Goal: Task Accomplishment & Management: Manage account settings

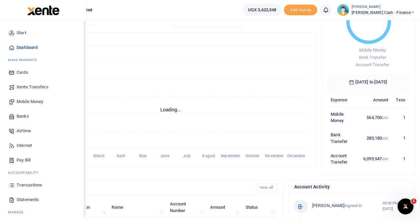
scroll to position [16, 0]
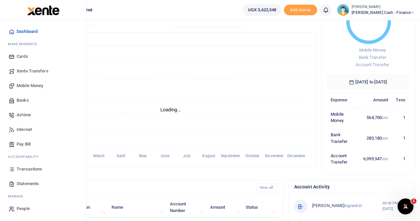
click at [29, 168] on span "Transactions" at bounding box center [30, 169] width 26 height 7
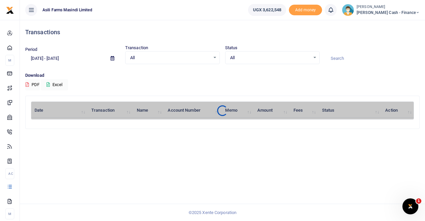
click at [112, 58] on icon at bounding box center [113, 58] width 4 height 4
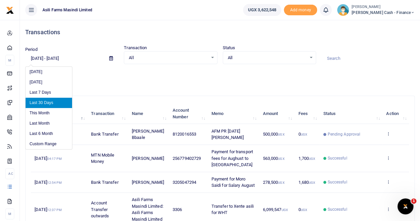
drag, startPoint x: 48, startPoint y: 133, endPoint x: 60, endPoint y: 132, distance: 12.4
click at [48, 133] on li "Last 6 Month" at bounding box center [49, 134] width 47 height 10
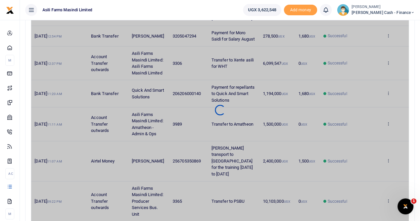
scroll to position [238, 0]
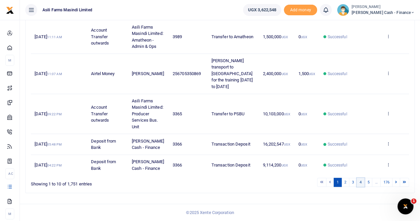
click at [363, 181] on link "4" at bounding box center [361, 182] width 8 height 9
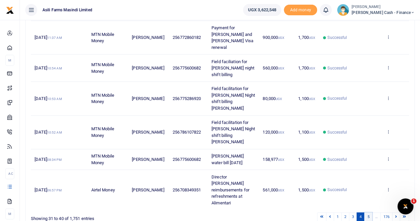
click at [368, 212] on link "5" at bounding box center [368, 216] width 8 height 9
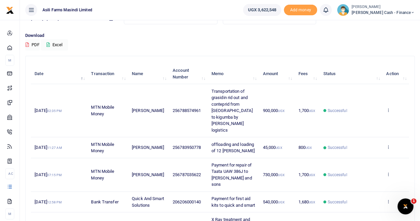
scroll to position [0, 0]
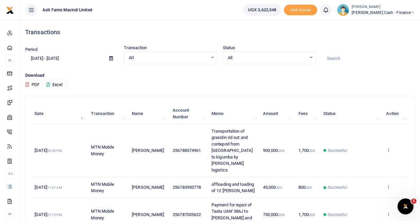
click at [109, 56] on icon at bounding box center [111, 58] width 4 height 4
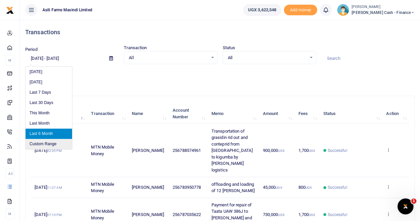
drag, startPoint x: 44, startPoint y: 143, endPoint x: 93, endPoint y: 122, distance: 53.4
click at [45, 143] on li "Custom Range" at bounding box center [49, 144] width 47 height 10
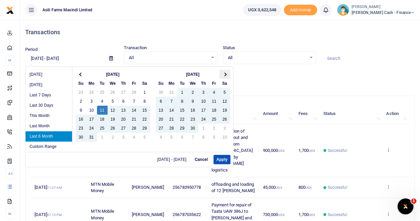
click at [226, 73] on span at bounding box center [225, 74] width 4 height 4
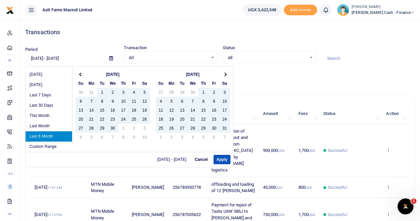
click at [226, 73] on span at bounding box center [225, 74] width 4 height 4
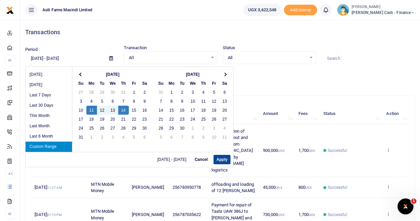
click at [219, 157] on button "Apply" at bounding box center [222, 159] width 17 height 9
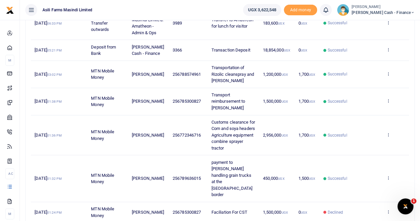
scroll to position [232, 0]
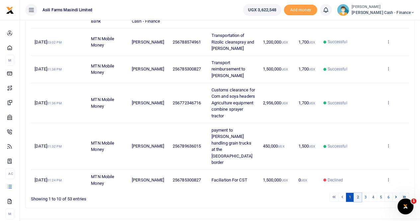
click at [359, 193] on link "2" at bounding box center [358, 197] width 8 height 9
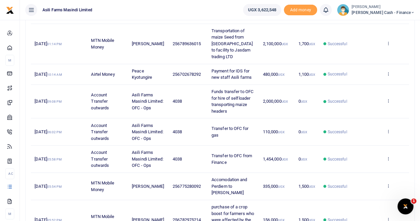
scroll to position [184, 0]
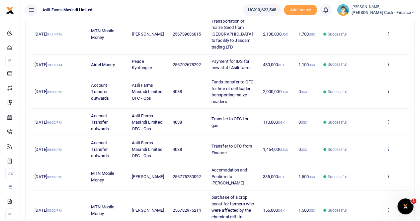
click at [388, 147] on icon at bounding box center [388, 149] width 4 height 5
click at [365, 144] on link "View details" at bounding box center [364, 146] width 52 height 9
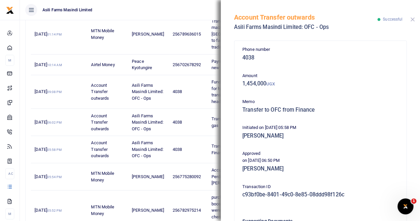
click at [413, 19] on button "Close" at bounding box center [413, 19] width 4 height 4
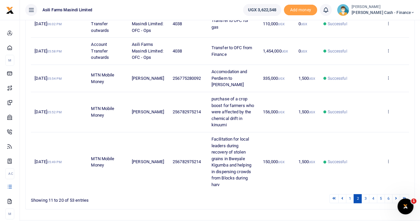
scroll to position [283, 0]
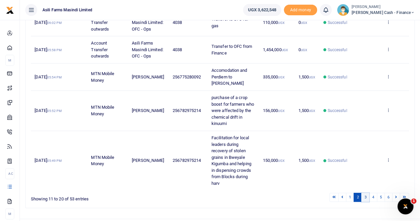
click at [367, 193] on link "3" at bounding box center [365, 197] width 8 height 9
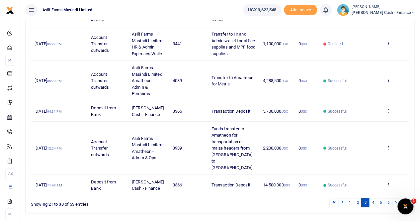
scroll to position [277, 0]
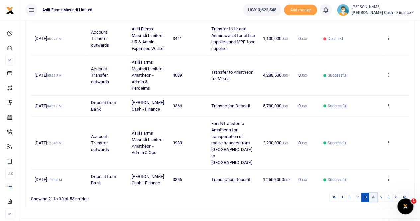
click at [373, 193] on link "4" at bounding box center [373, 197] width 8 height 9
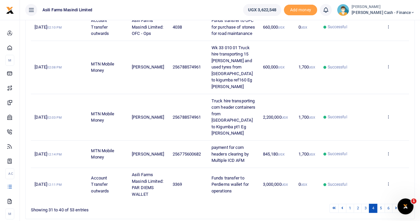
scroll to position [290, 0]
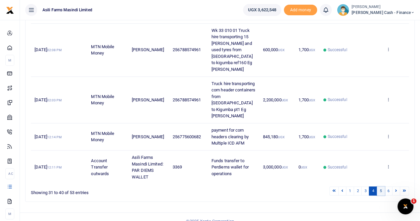
click at [382, 186] on link "5" at bounding box center [381, 190] width 8 height 9
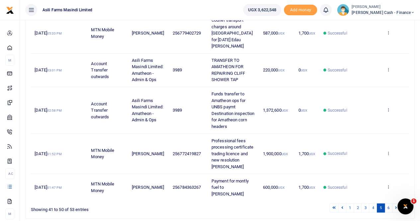
scroll to position [270, 0]
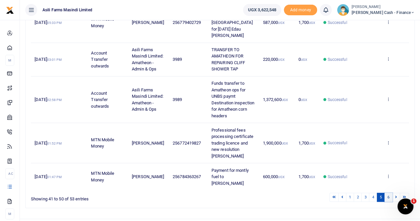
click at [390, 193] on link "6" at bounding box center [389, 197] width 8 height 9
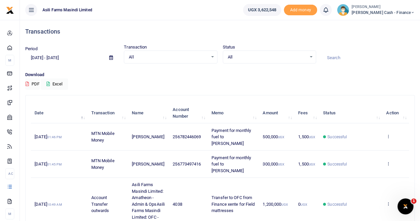
scroll to position [0, 0]
click at [111, 57] on icon at bounding box center [111, 58] width 4 height 4
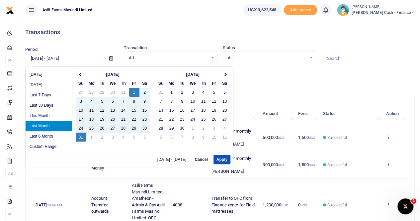
drag, startPoint x: 80, startPoint y: 133, endPoint x: 85, endPoint y: 136, distance: 5.7
click at [221, 157] on button "Apply" at bounding box center [222, 159] width 17 height 9
type input "08/01/2025 - 08/31/2025"
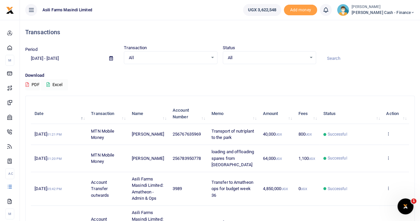
click at [53, 84] on button "Excel" at bounding box center [54, 84] width 27 height 11
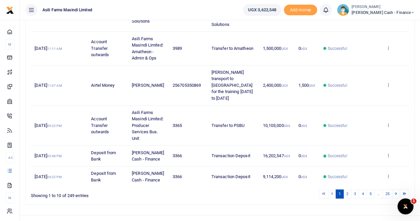
scroll to position [238, 0]
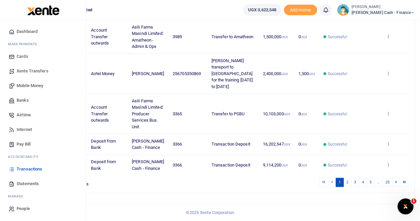
click at [29, 182] on span "Statements" at bounding box center [28, 183] width 22 height 7
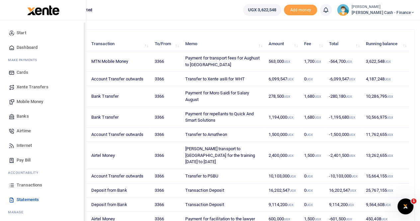
scroll to position [16, 0]
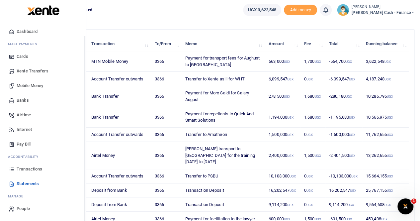
click at [36, 181] on span "Statements" at bounding box center [28, 183] width 22 height 7
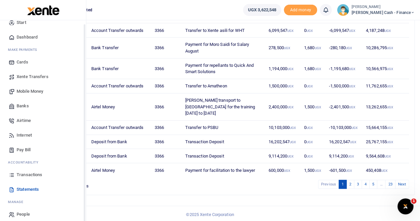
scroll to position [16, 0]
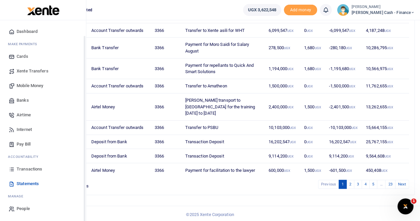
click at [30, 183] on span "Statements" at bounding box center [28, 183] width 22 height 7
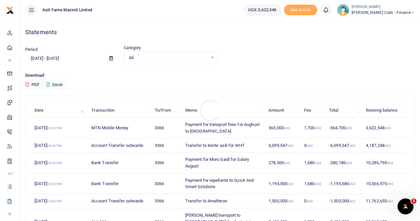
click at [110, 58] on div at bounding box center [210, 110] width 420 height 221
click at [110, 55] on span at bounding box center [111, 58] width 15 height 11
click at [112, 58] on icon at bounding box center [111, 58] width 4 height 4
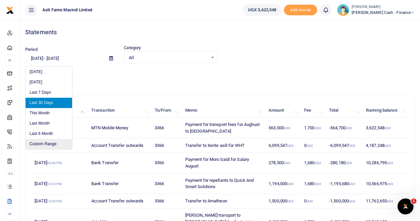
click at [45, 143] on li "Custom Range" at bounding box center [49, 144] width 47 height 10
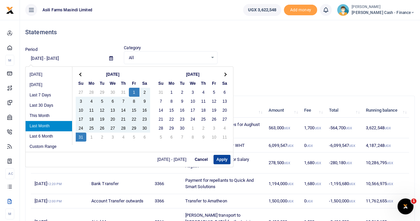
click at [219, 157] on button "Apply" at bounding box center [222, 159] width 17 height 9
type input "08/01/2025 - 08/31/2025"
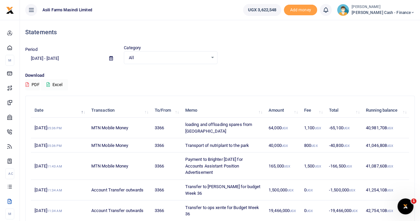
click at [54, 86] on button "Excel" at bounding box center [54, 84] width 27 height 11
click at [390, 9] on small "[PERSON_NAME]" at bounding box center [383, 7] width 63 height 6
click at [386, 26] on link "Switch accounts" at bounding box center [367, 24] width 52 height 9
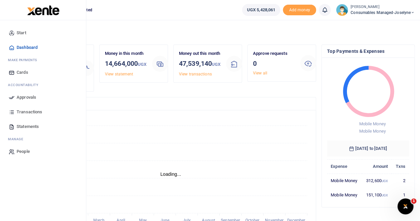
scroll to position [5, 5]
click at [28, 111] on span "Transactions" at bounding box center [30, 112] width 26 height 7
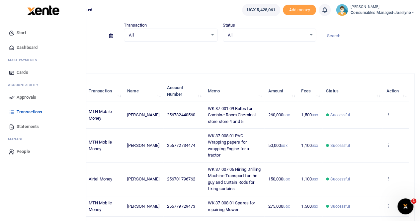
scroll to position [33, 0]
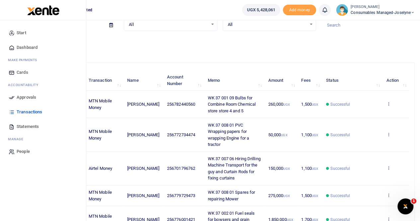
click at [30, 125] on span "Statements" at bounding box center [28, 126] width 22 height 7
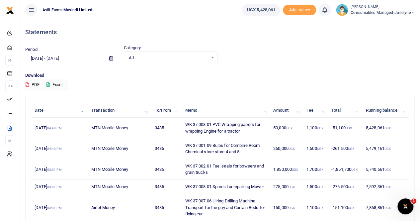
click at [110, 58] on icon at bounding box center [111, 58] width 4 height 4
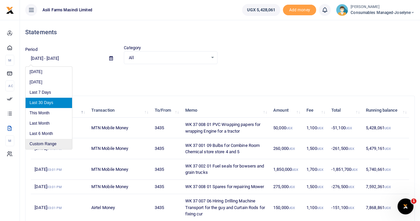
click at [43, 146] on li "Custom Range" at bounding box center [49, 144] width 47 height 10
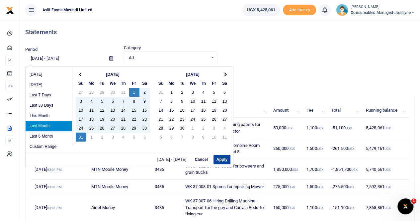
click at [225, 161] on button "Apply" at bounding box center [222, 159] width 17 height 9
type input "[DATE] - [DATE]"
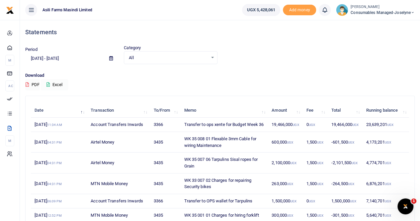
click at [58, 84] on button "Excel" at bounding box center [54, 84] width 27 height 11
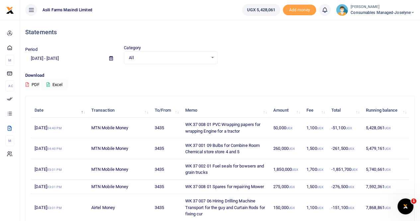
click at [390, 9] on small "[PERSON_NAME]" at bounding box center [383, 7] width 64 height 6
